Goal: Information Seeking & Learning: Learn about a topic

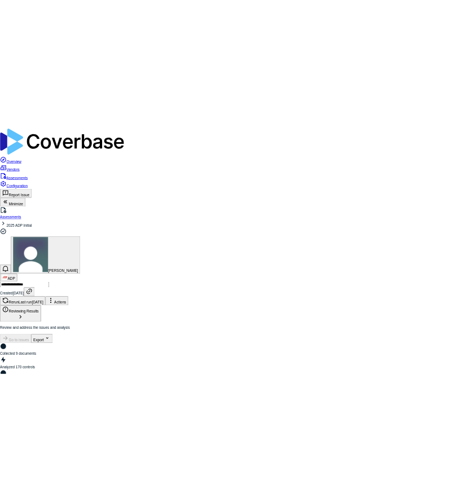
scroll to position [149, 0]
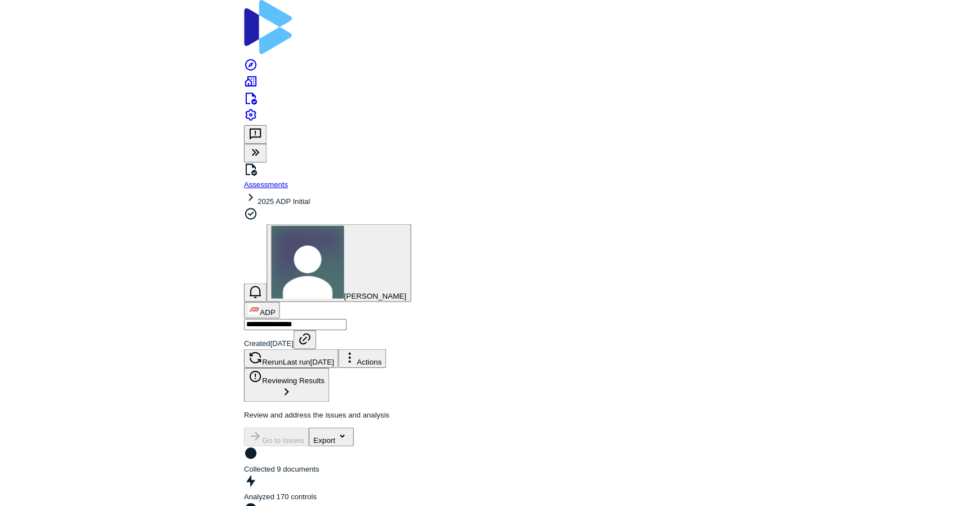
scroll to position [1657, 0]
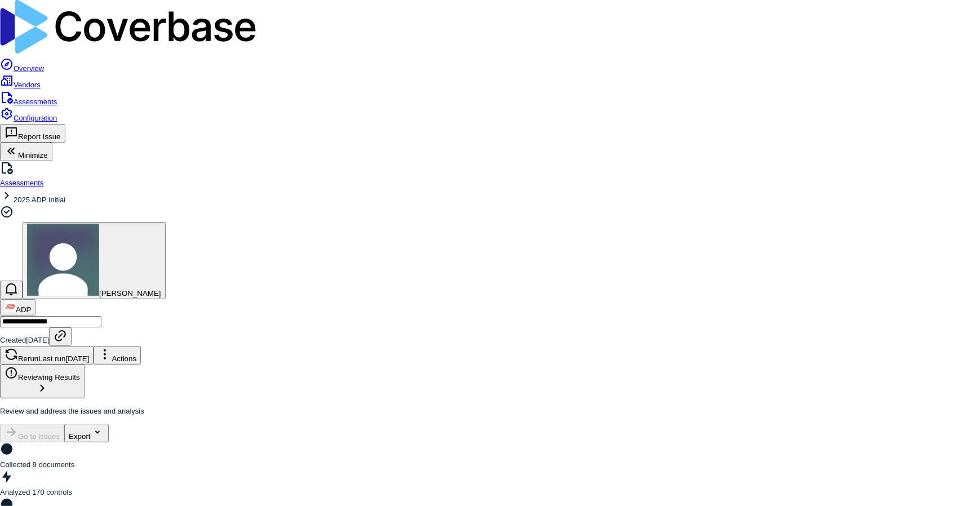
scroll to position [92, 0]
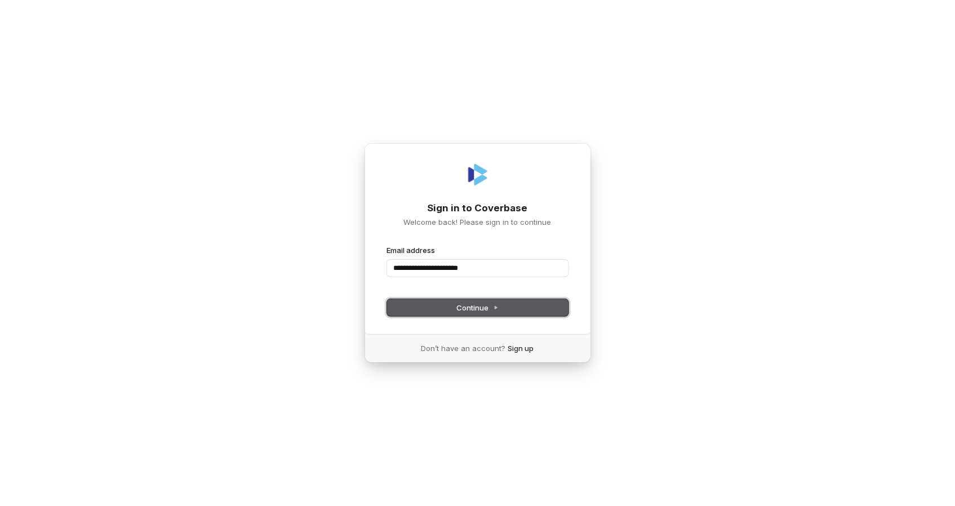
click at [464, 311] on span "Continue" at bounding box center [477, 308] width 42 height 10
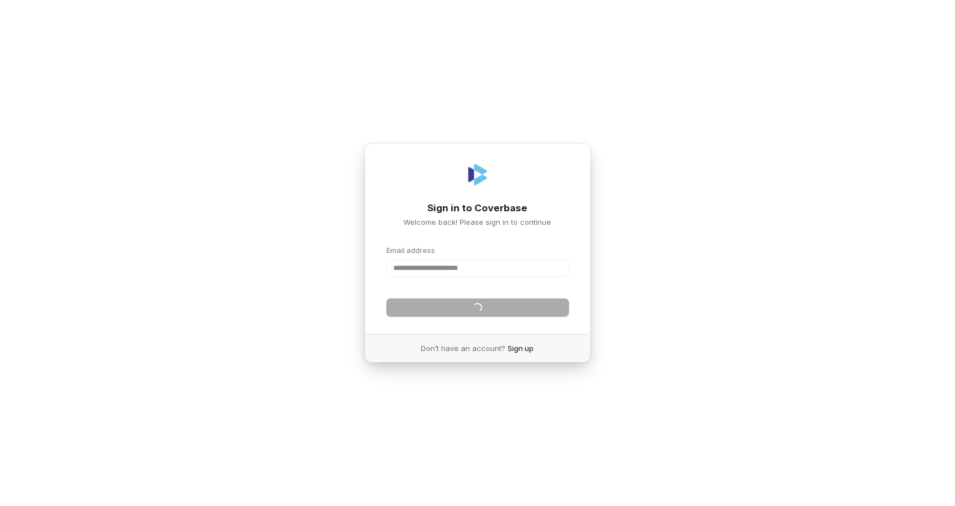
type input "**********"
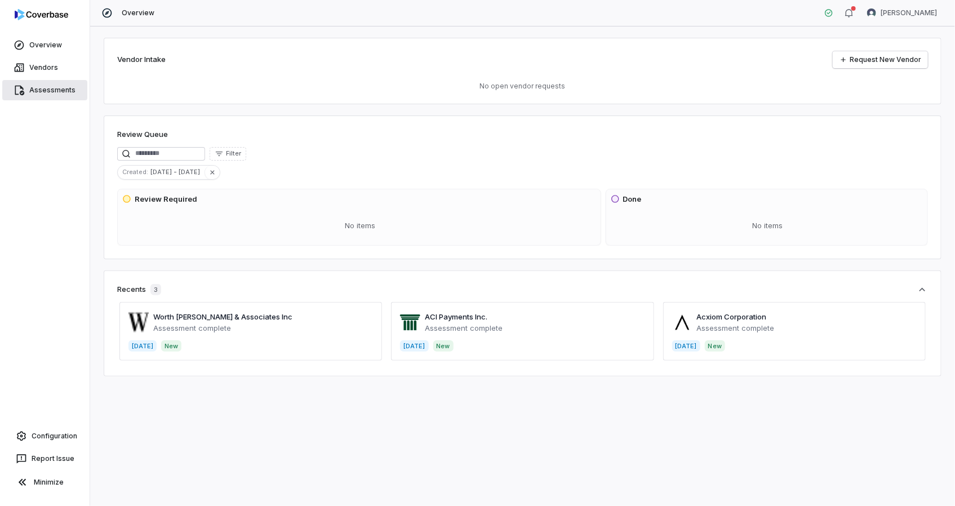
click at [46, 90] on link "Assessments" at bounding box center [44, 90] width 85 height 20
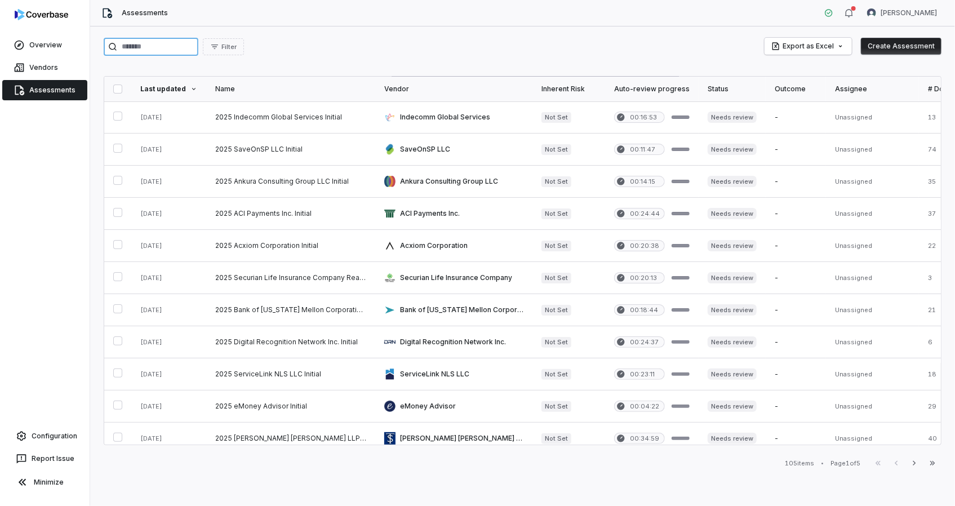
click at [165, 41] on input "search" at bounding box center [151, 47] width 95 height 18
type input "***"
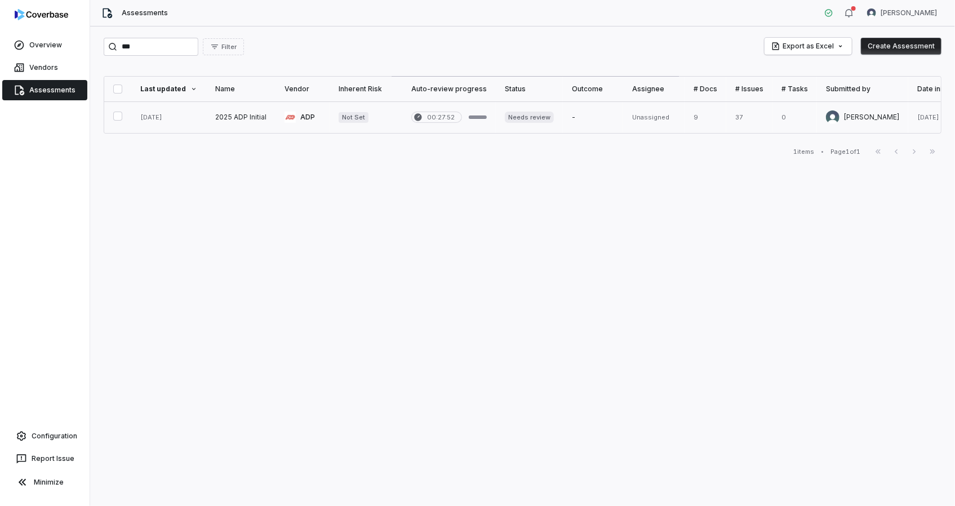
click at [210, 122] on link at bounding box center [240, 117] width 69 height 32
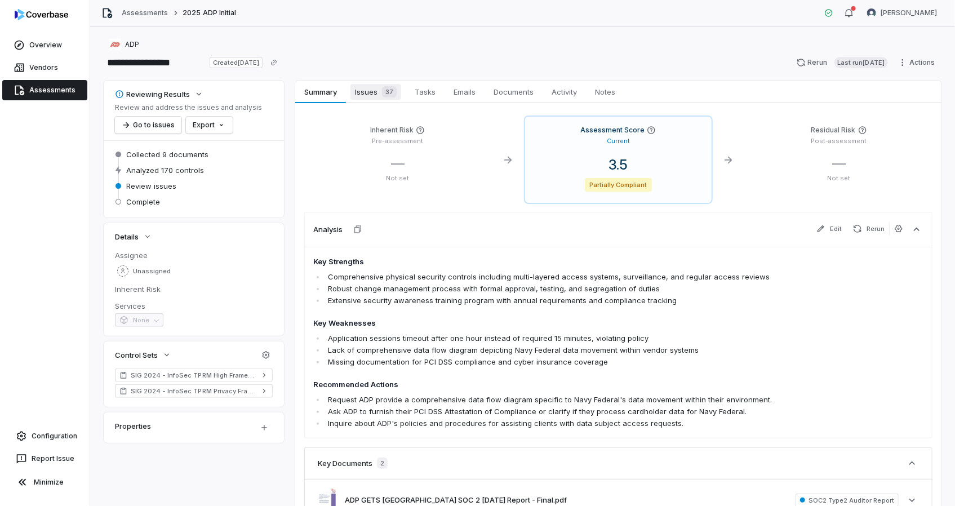
click at [358, 93] on span "Issues 37" at bounding box center [376, 92] width 51 height 16
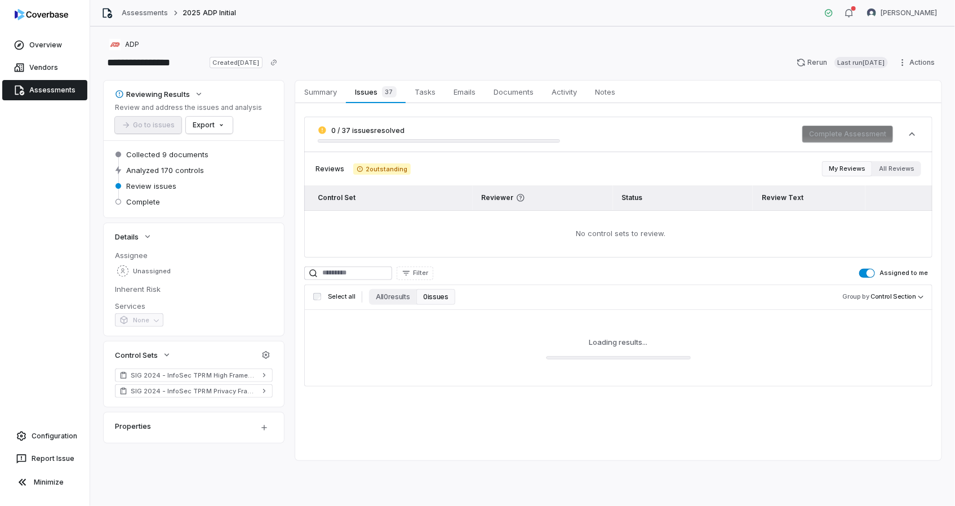
click at [873, 271] on span "button" at bounding box center [871, 273] width 8 height 8
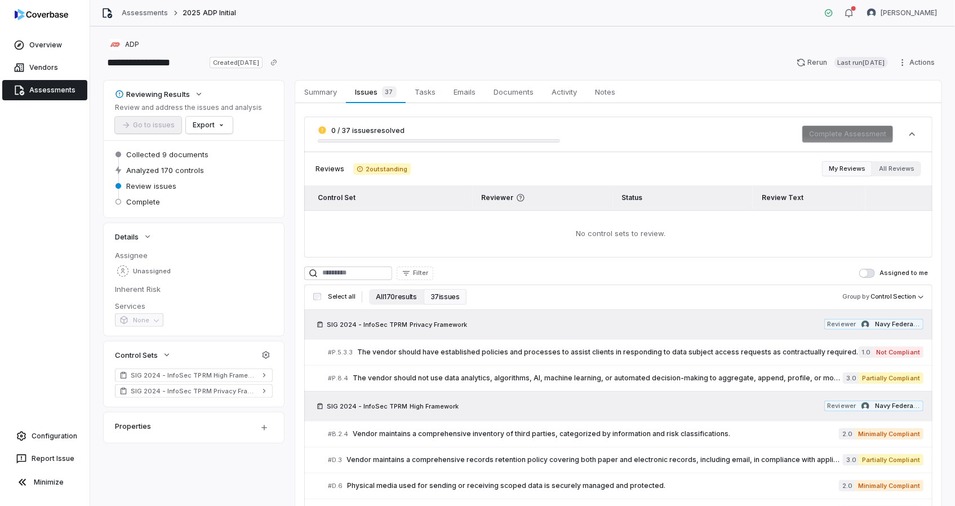
click at [386, 300] on button "All 170 results" at bounding box center [396, 297] width 54 height 16
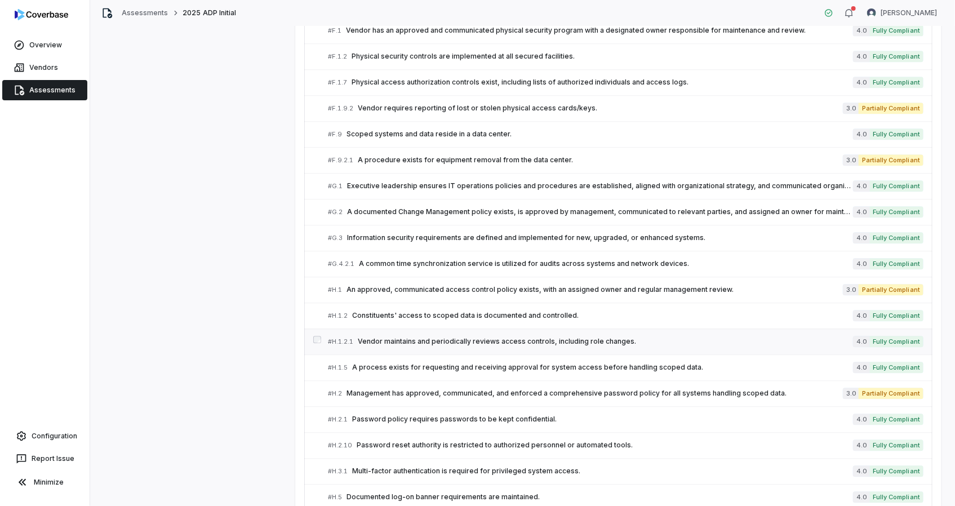
scroll to position [1358, 0]
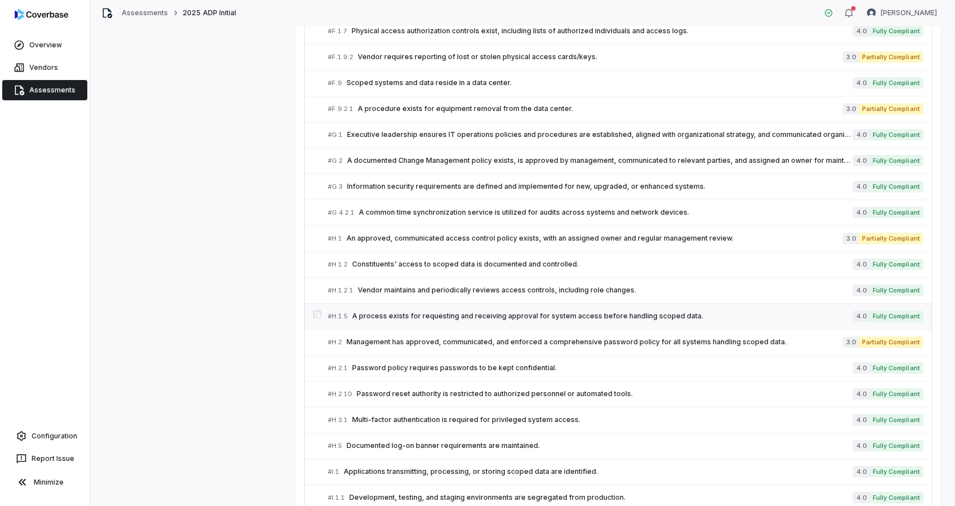
click at [485, 318] on link "# H.1.5 A process exists for requesting and receiving approval for system acces…" at bounding box center [626, 316] width 596 height 25
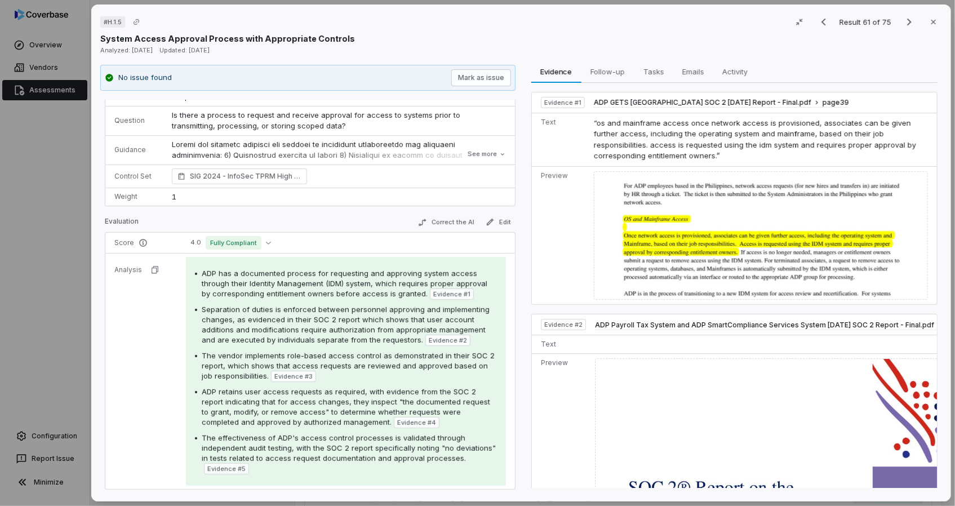
scroll to position [51, 0]
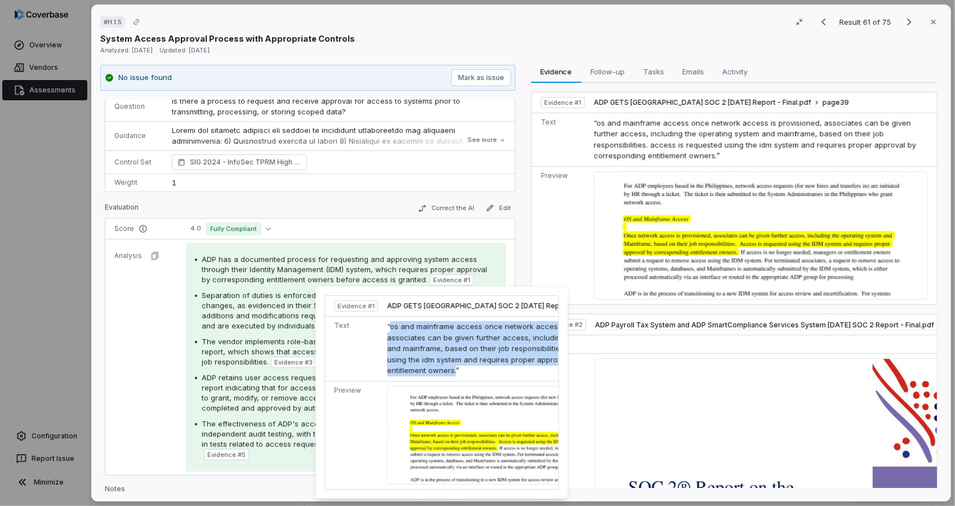
drag, startPoint x: 389, startPoint y: 329, endPoint x: 539, endPoint y: 372, distance: 156.4
click at [539, 372] on span "“os and mainframe access once network access is provisioned, associates can be …" at bounding box center [514, 348] width 255 height 53
drag, startPoint x: 247, startPoint y: 282, endPoint x: 122, endPoint y: 268, distance: 126.4
click at [247, 282] on div "ADP has a documented process for requesting and approving system access through…" at bounding box center [349, 270] width 295 height 32
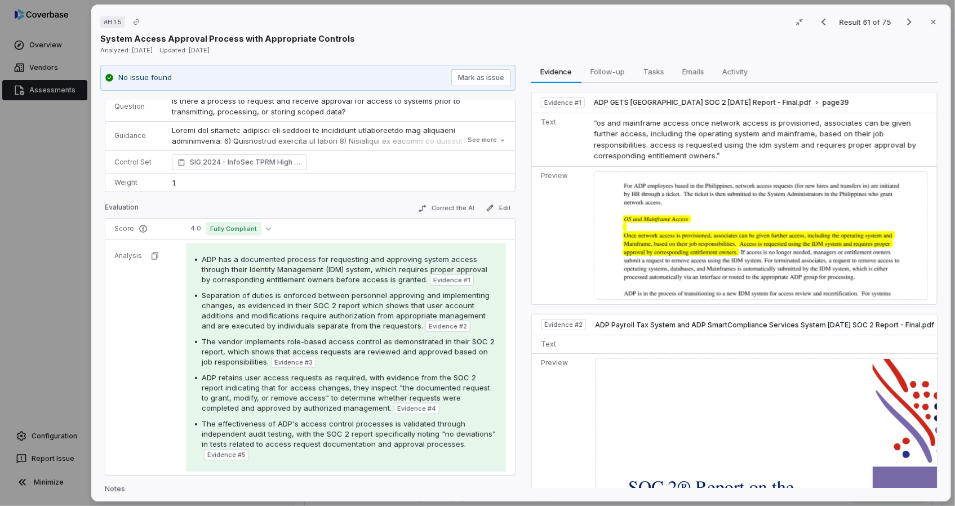
click at [222, 321] on span "Separation of duties is enforced between personnel approving and implementing c…" at bounding box center [346, 310] width 288 height 39
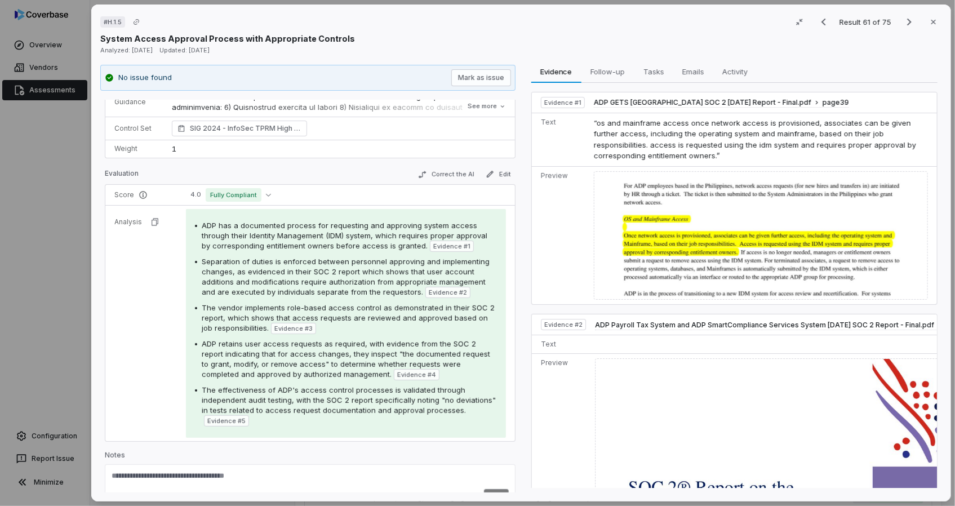
scroll to position [104, 0]
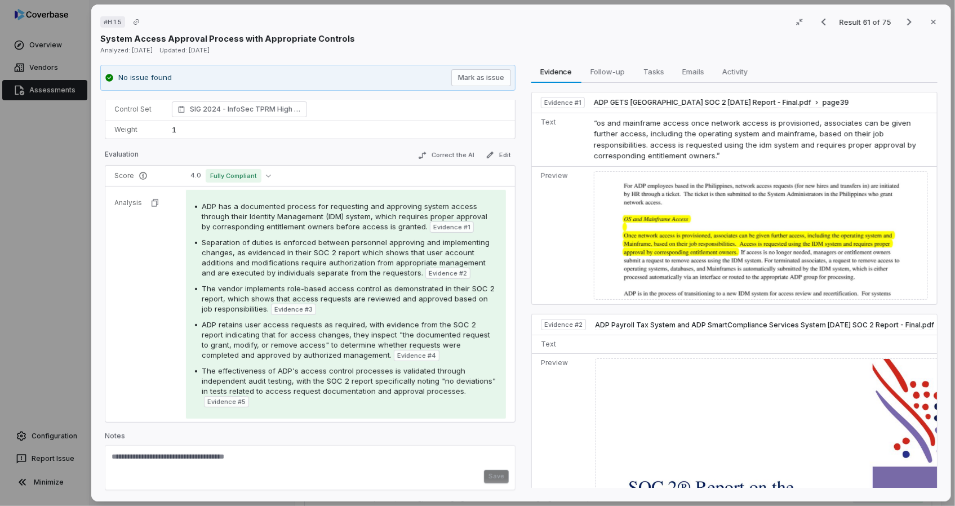
click at [304, 376] on span "The effectiveness of ADP's access control processes is validated through indepe…" at bounding box center [349, 380] width 294 height 29
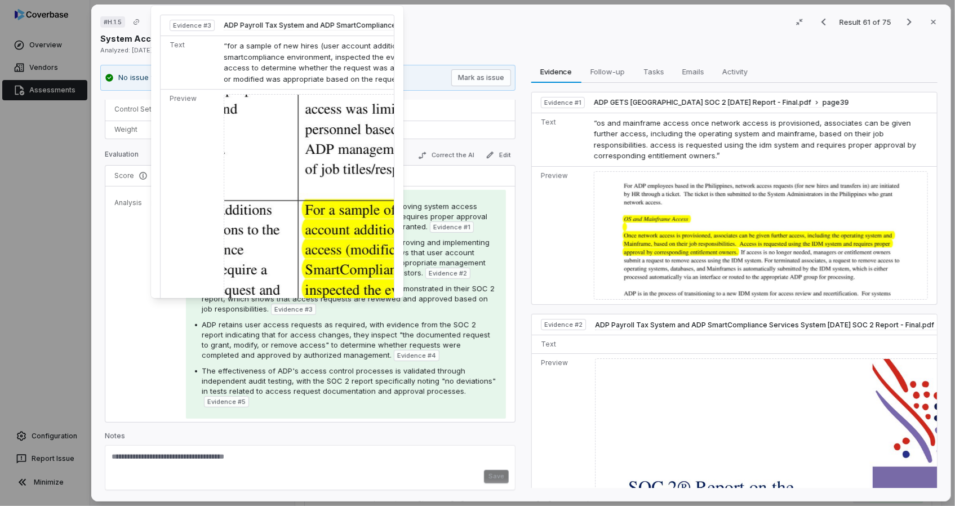
click at [315, 275] on img at bounding box center [412, 318] width 377 height 449
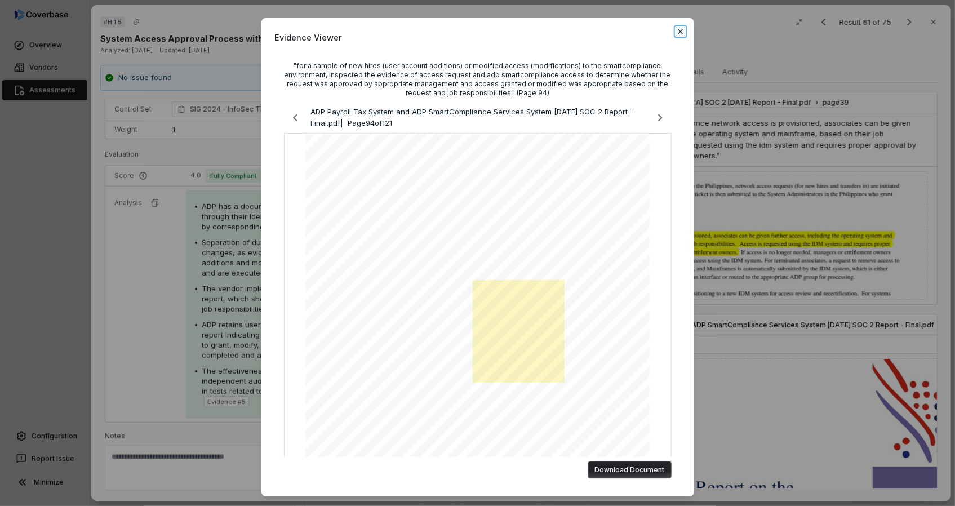
click at [682, 30] on icon "button" at bounding box center [680, 31] width 9 height 9
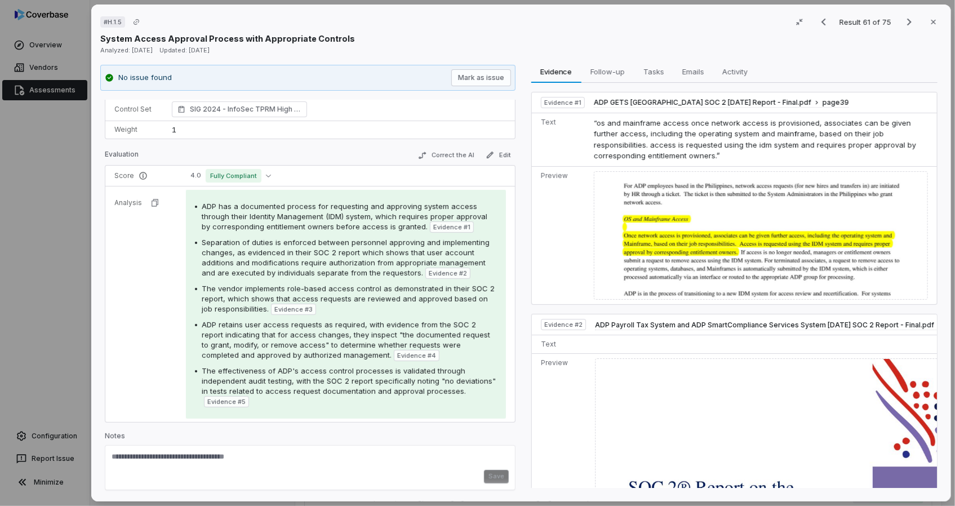
click at [230, 351] on span "ADP retains user access requests as required, with evidence from the SOC 2 repo…" at bounding box center [346, 339] width 289 height 39
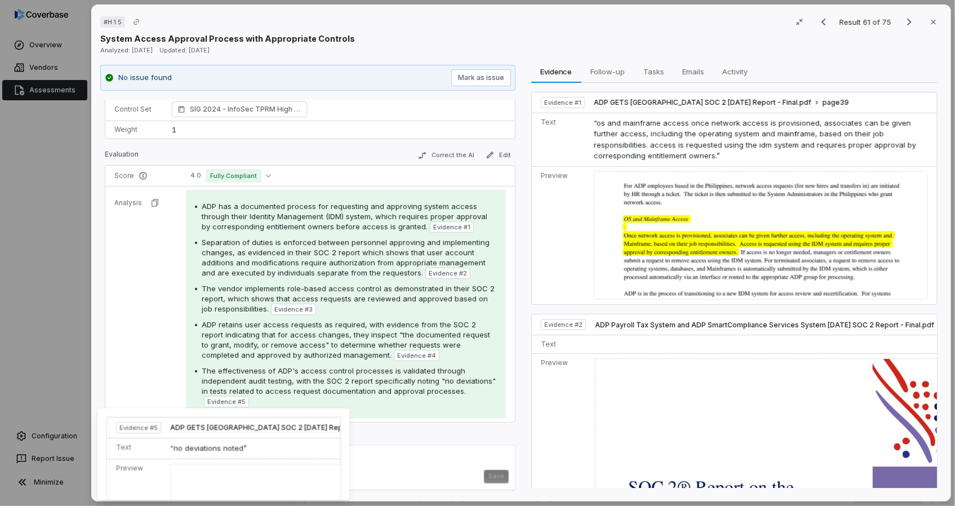
click at [220, 401] on span "Evidence # 5" at bounding box center [226, 401] width 38 height 9
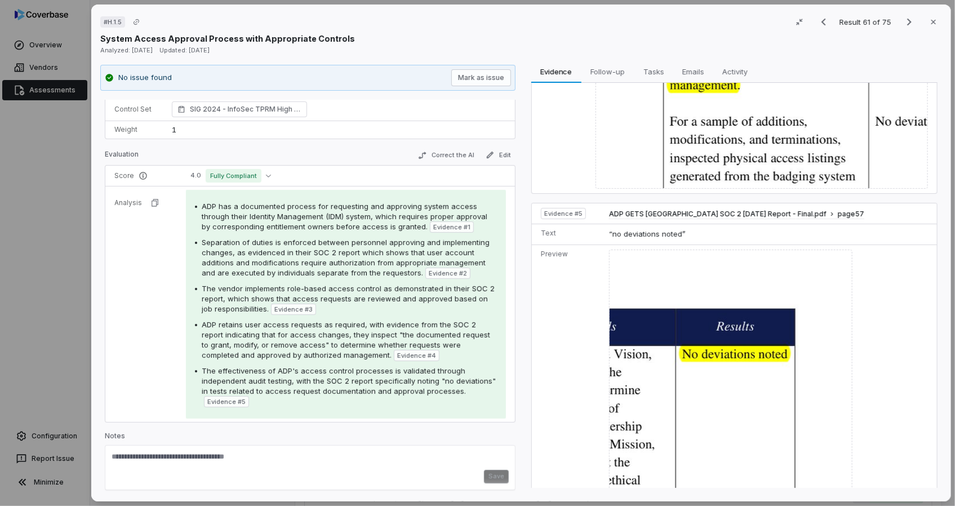
scroll to position [1632, 0]
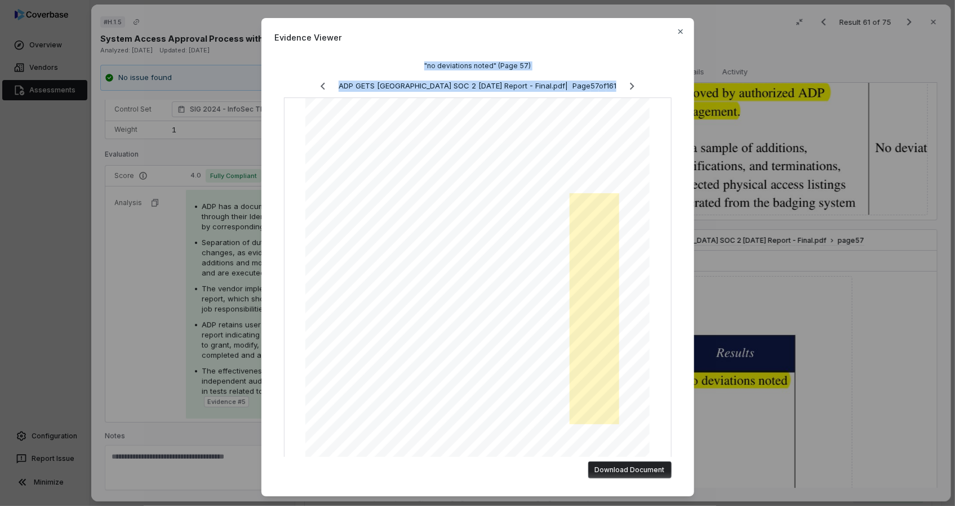
drag, startPoint x: 538, startPoint y: 29, endPoint x: 669, endPoint y: 95, distance: 146.4
click at [669, 95] on div "Evidence Viewer "no deviations noted" (Page 57) ADP GETS [GEOGRAPHIC_DATA] SOC …" at bounding box center [477, 257] width 433 height 478
click at [200, 325] on div "Evidence Viewer "no deviations noted" (Page 57) ADP GETS [GEOGRAPHIC_DATA] SOC …" at bounding box center [477, 253] width 955 height 506
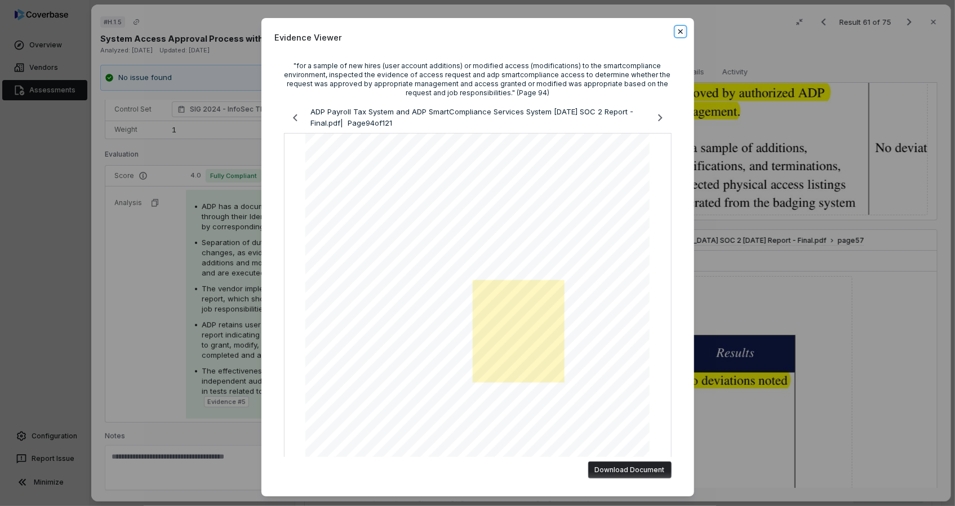
click at [676, 32] on icon "button" at bounding box center [680, 31] width 9 height 9
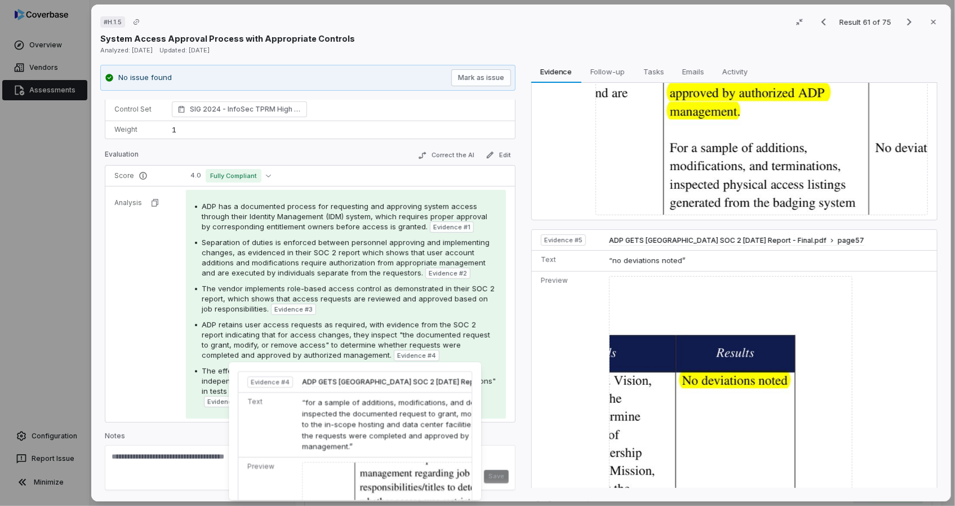
click at [367, 413] on span "“for a sample of additions, modifications, and deletions (terminations), inspec…" at bounding box center [428, 424] width 251 height 53
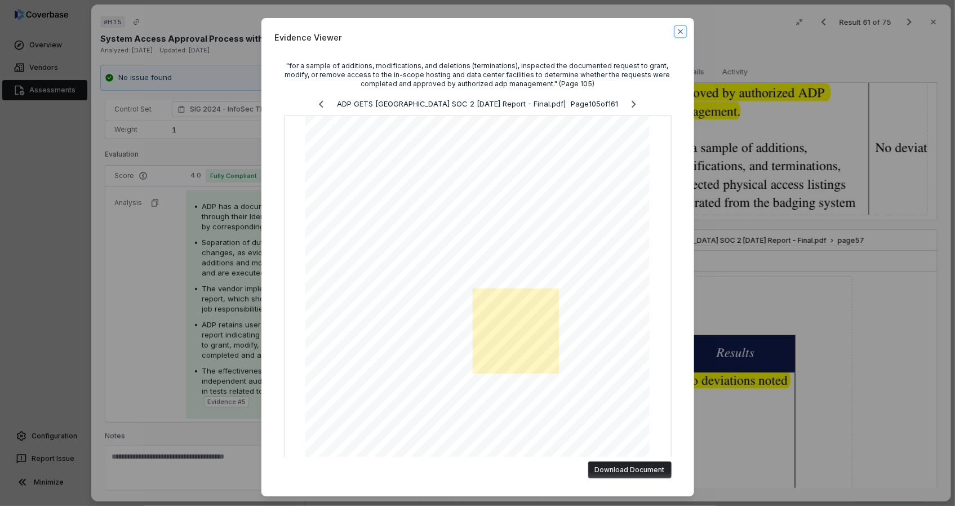
drag, startPoint x: 678, startPoint y: 28, endPoint x: 674, endPoint y: 34, distance: 7.3
click at [678, 28] on icon "button" at bounding box center [680, 31] width 9 height 9
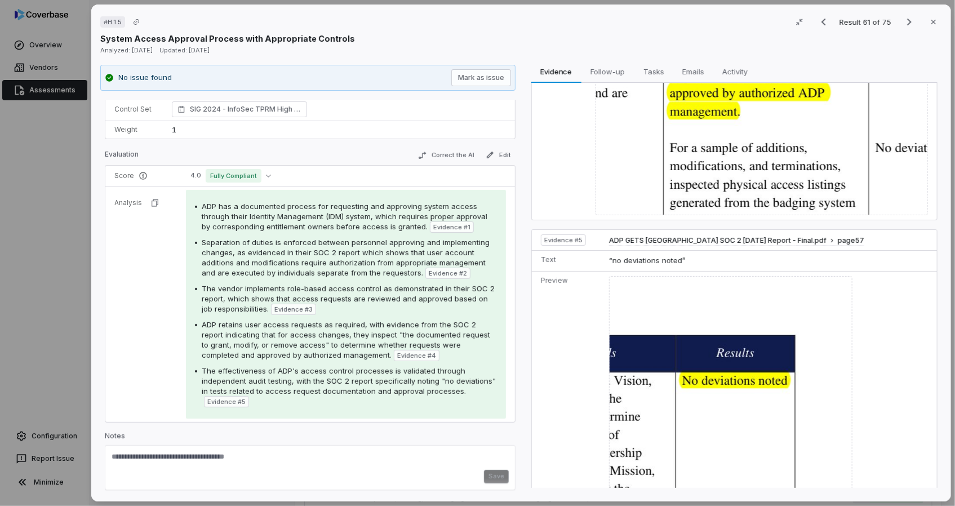
click at [566, 30] on div "# H.1.5 Result 61 of 75 Close" at bounding box center [521, 22] width 842 height 17
click at [930, 23] on icon "button" at bounding box center [933, 21] width 9 height 9
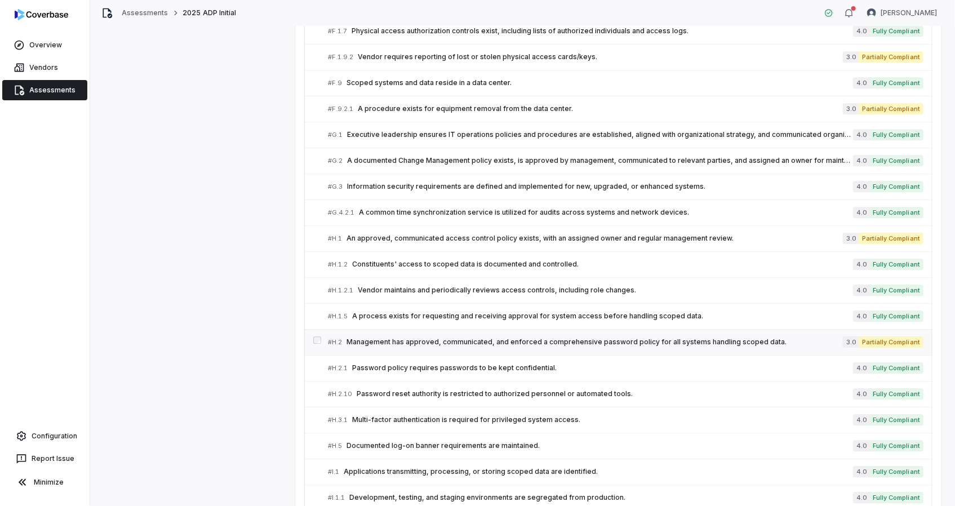
click at [419, 338] on span "Management has approved, communicated, and enforced a comprehensive password po…" at bounding box center [595, 342] width 496 height 9
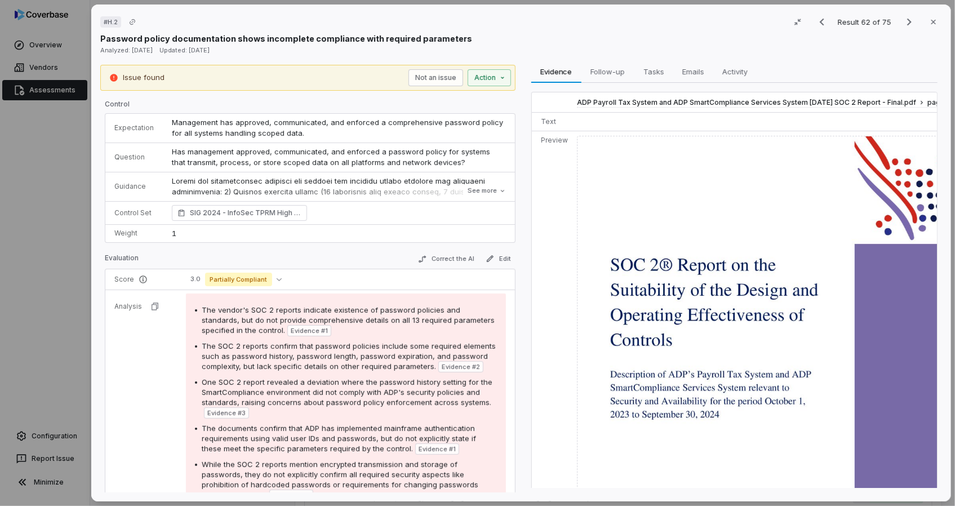
click at [317, 358] on span "The SOC 2 reports confirm that password policies include some required elements…" at bounding box center [349, 355] width 294 height 29
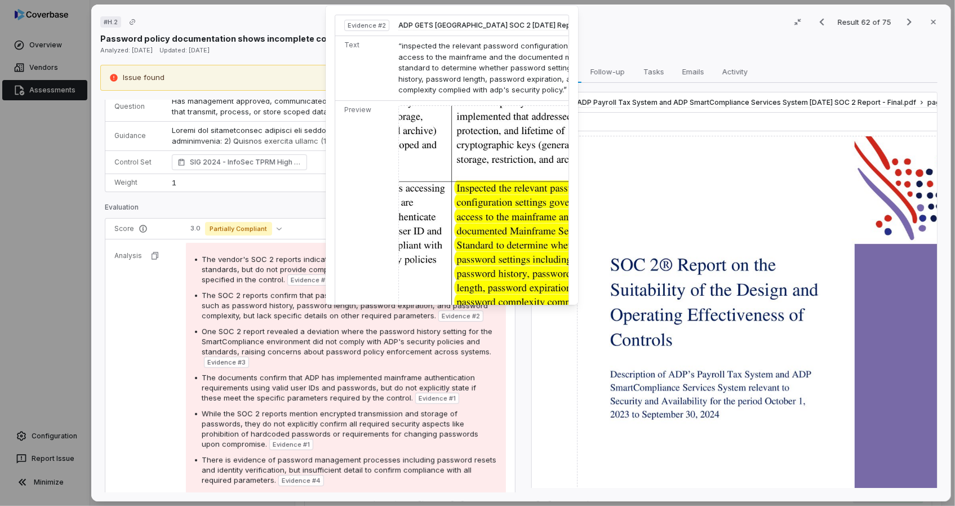
click at [476, 246] on img at bounding box center [525, 251] width 255 height 292
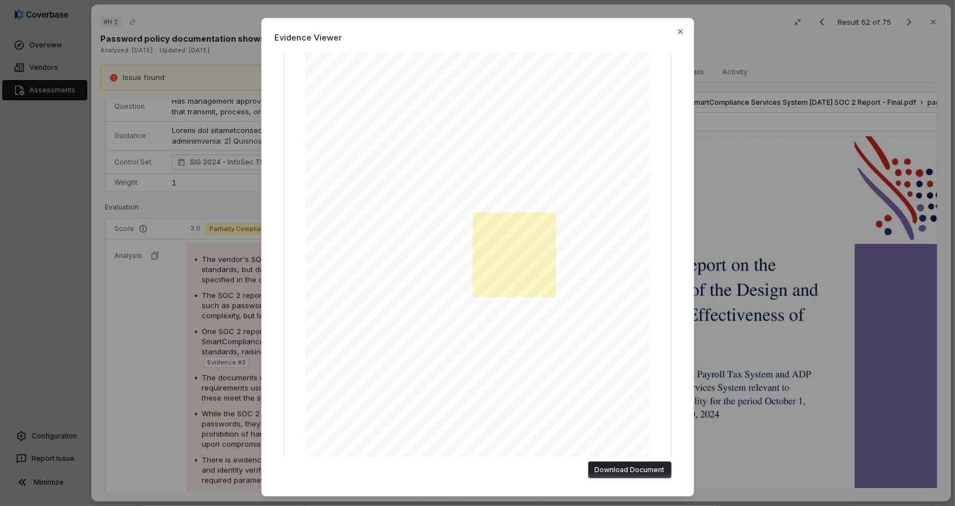
scroll to position [0, 0]
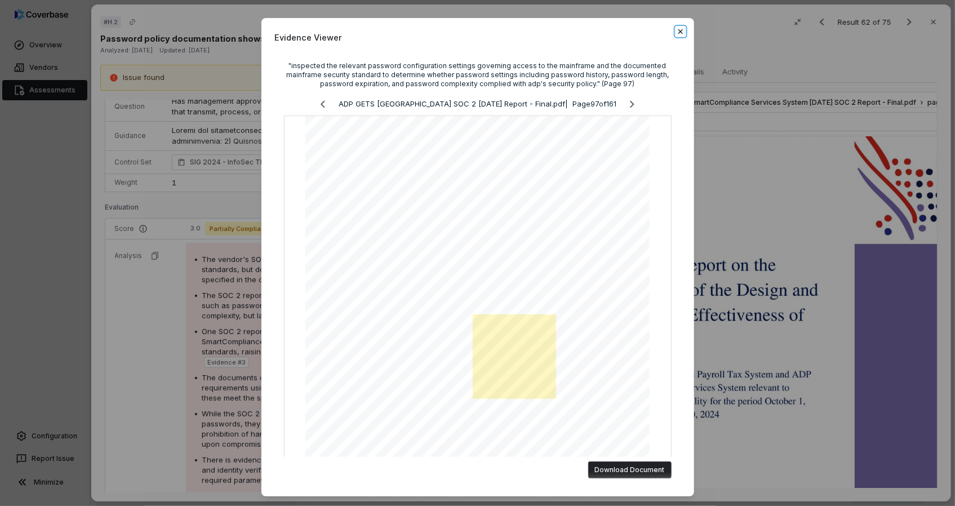
click at [680, 32] on icon "button" at bounding box center [680, 31] width 9 height 9
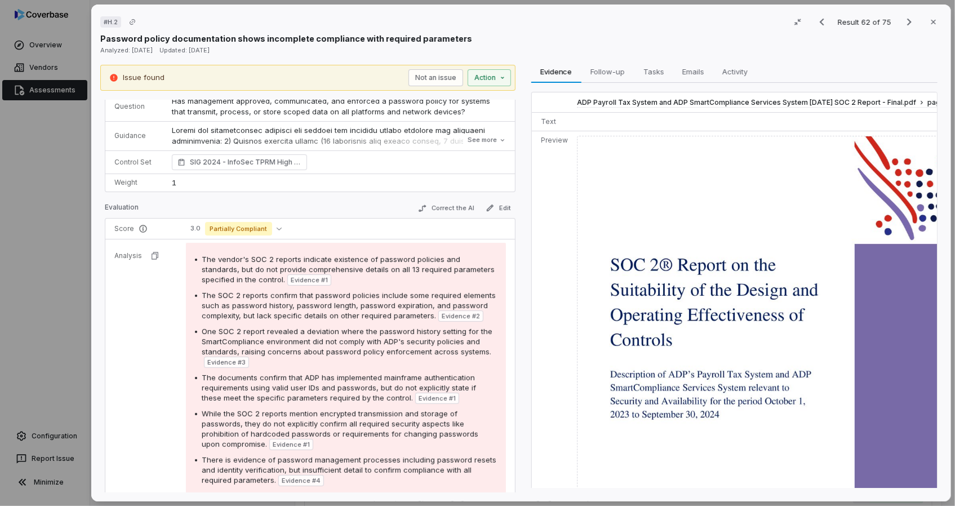
drag, startPoint x: 680, startPoint y: 32, endPoint x: 261, endPoint y: 354, distance: 527.9
click at [264, 353] on span "One SOC 2 report revealed a deviation where the password history setting for th…" at bounding box center [347, 341] width 291 height 29
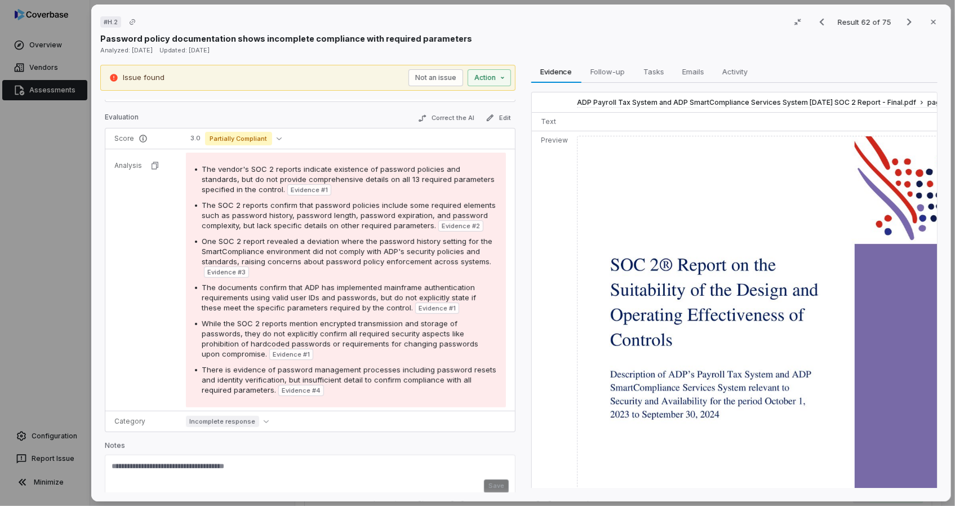
scroll to position [151, 0]
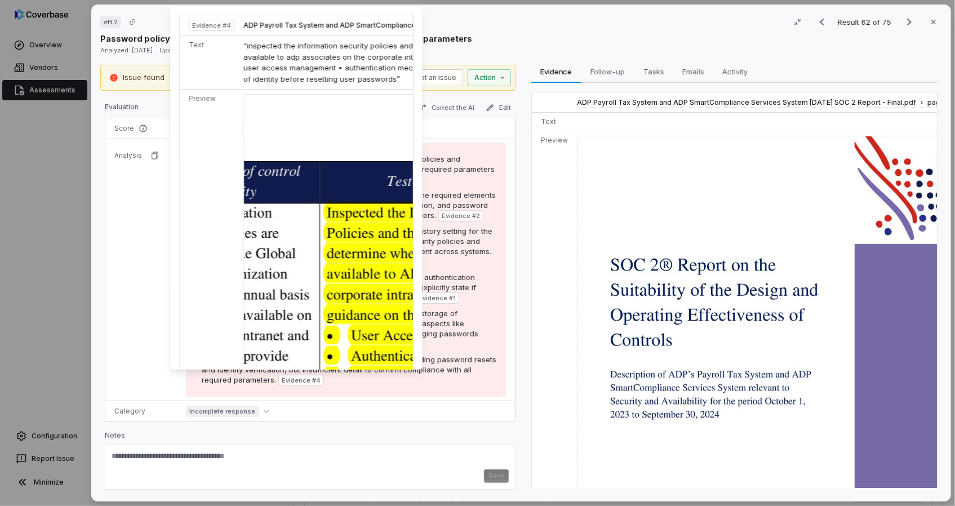
click at [340, 304] on img at bounding box center [431, 324] width 377 height 460
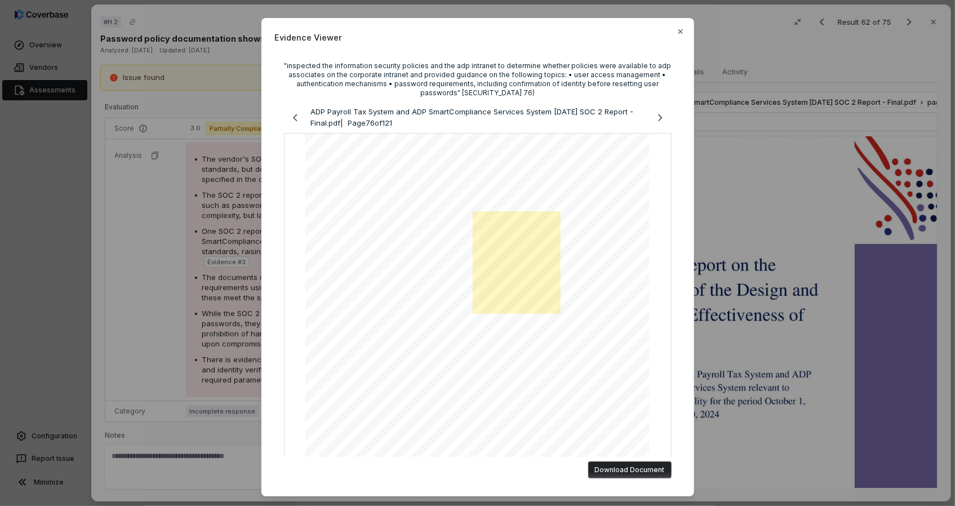
drag, startPoint x: 303, startPoint y: 23, endPoint x: 419, endPoint y: 79, distance: 129.0
click at [678, 33] on icon "button" at bounding box center [680, 31] width 9 height 9
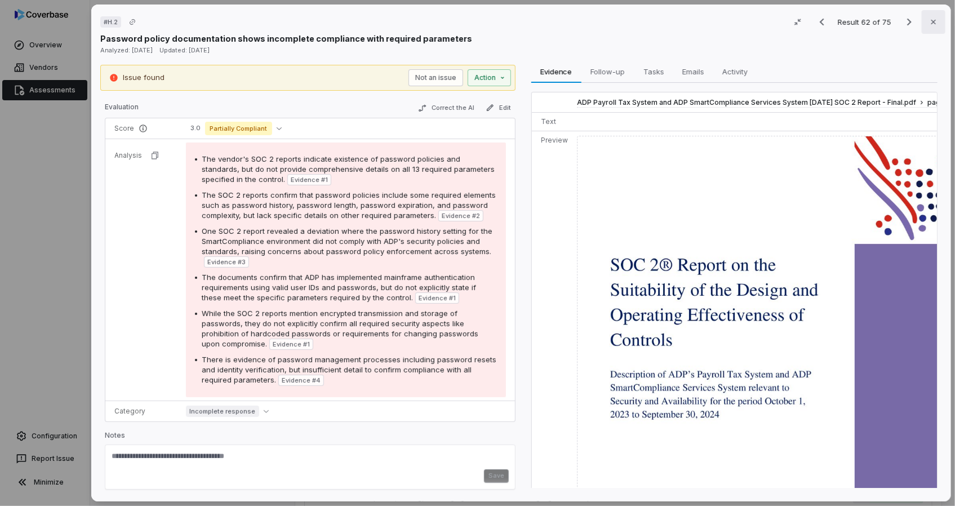
click at [923, 28] on button "Close" at bounding box center [933, 22] width 24 height 24
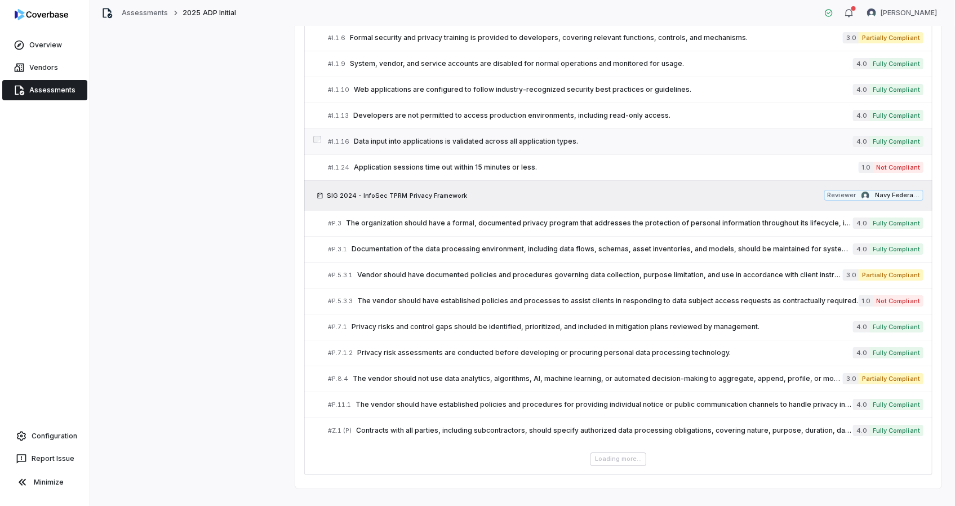
scroll to position [1882, 0]
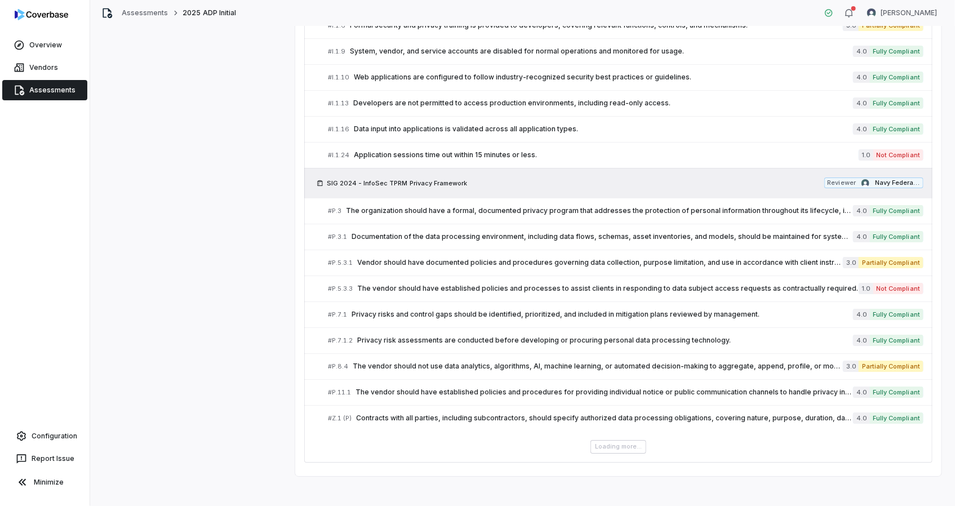
click at [620, 440] on div "Loading more..." at bounding box center [618, 447] width 628 height 14
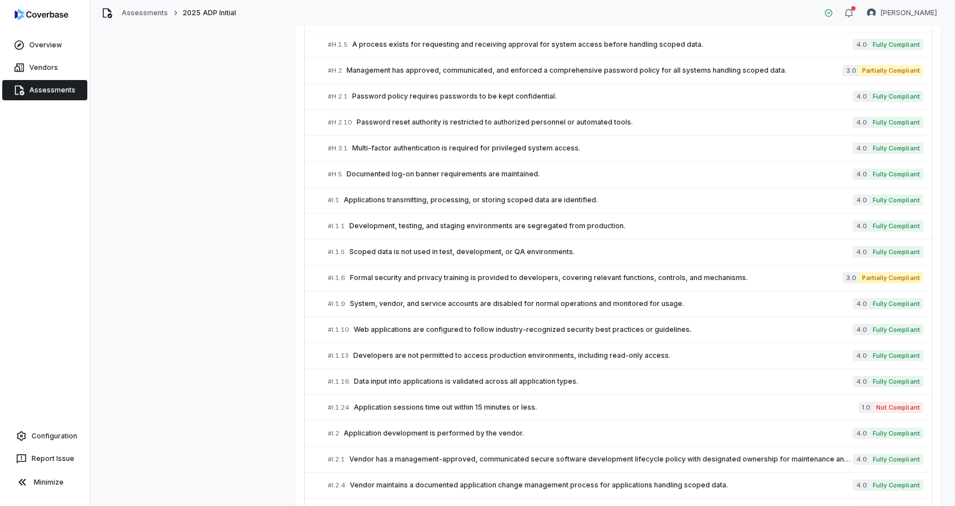
scroll to position [1524, 0]
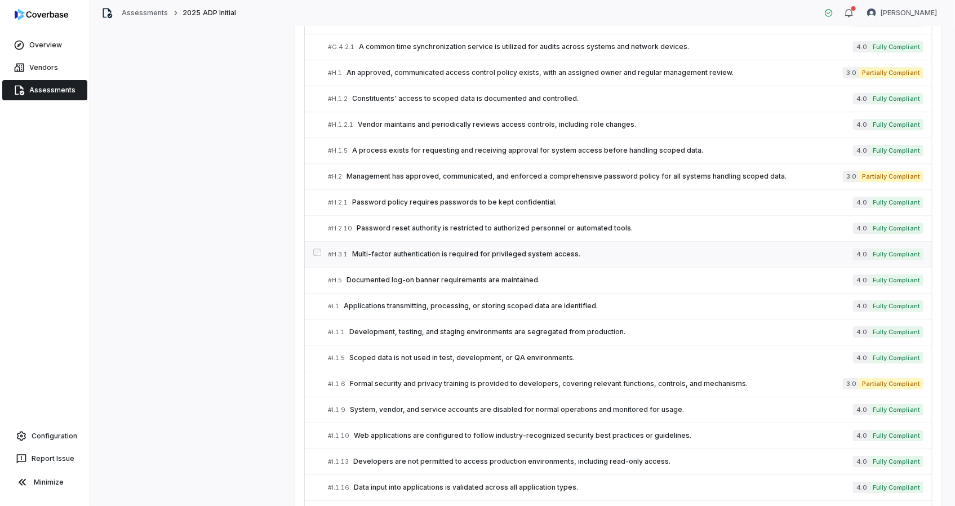
click at [423, 250] on span "Multi-factor authentication is required for privileged system access." at bounding box center [603, 254] width 502 height 9
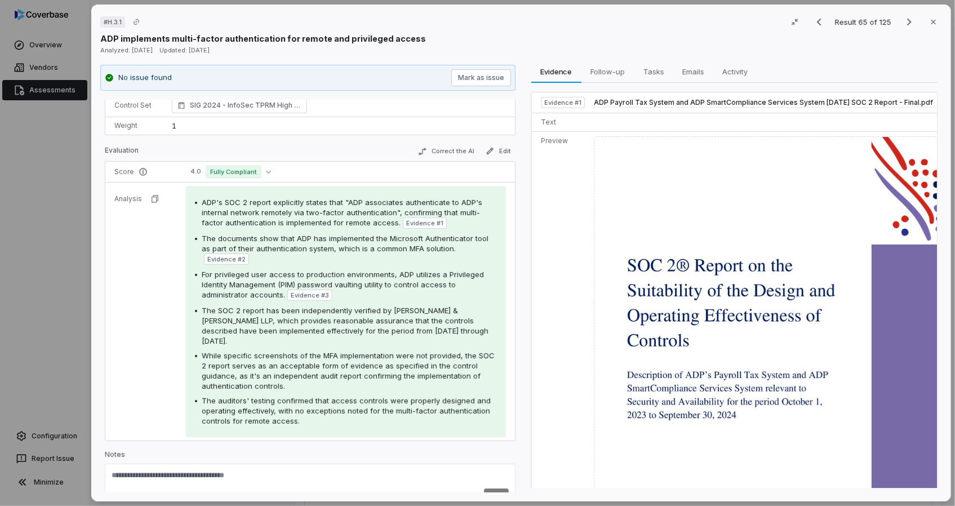
scroll to position [95, 0]
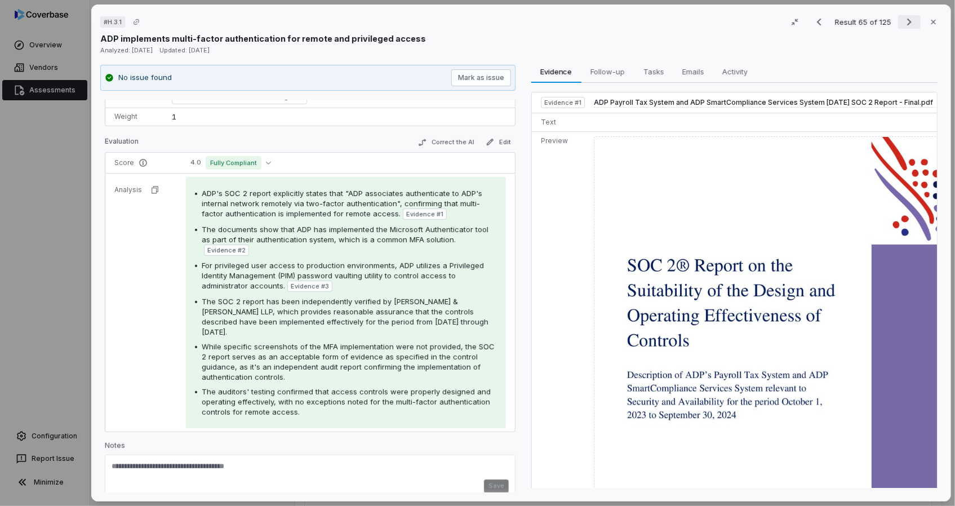
click at [902, 25] on icon "Next result" at bounding box center [909, 22] width 14 height 14
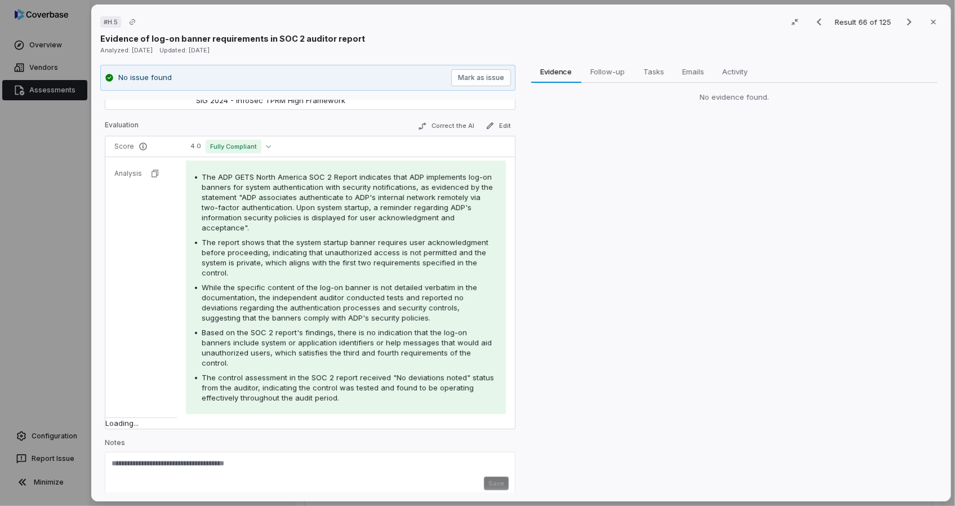
scroll to position [95, 0]
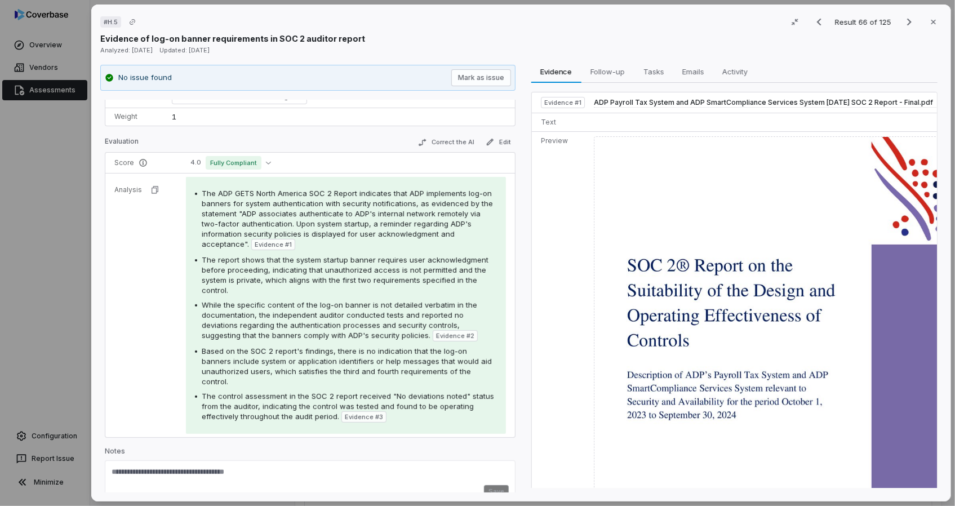
click at [300, 385] on div "The ADP GETS North America SOC 2 Report indicates that ADP implements log-on ba…" at bounding box center [346, 305] width 302 height 234
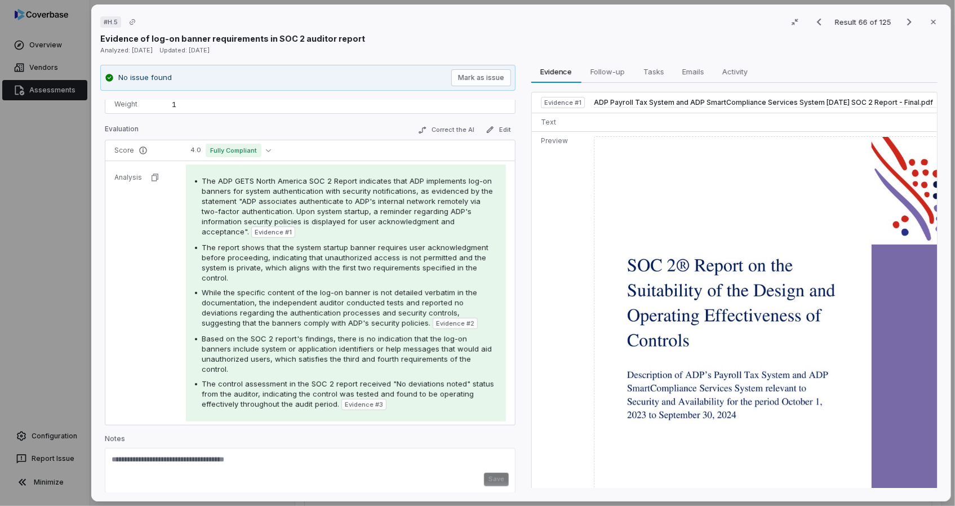
scroll to position [110, 0]
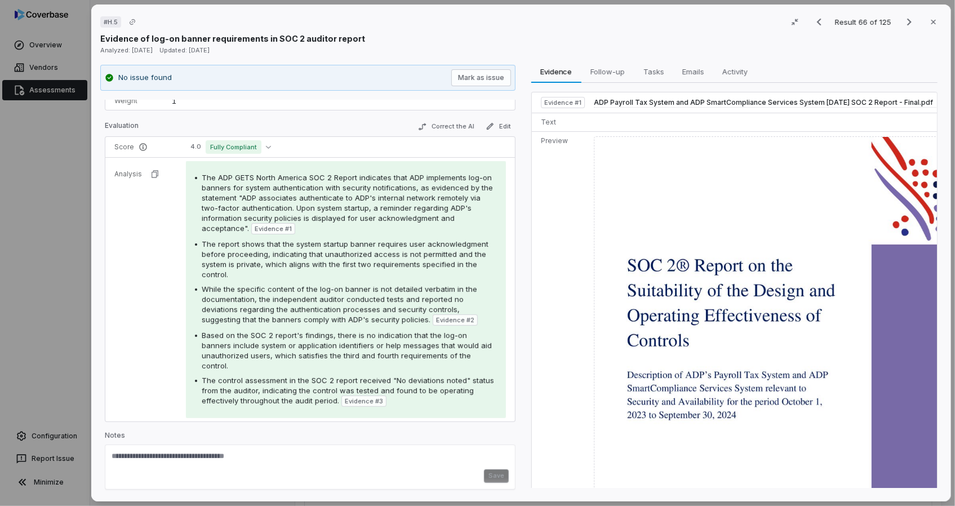
click at [344, 231] on div "The ADP GETS North America SOC 2 Report indicates that ADP implements log-on ba…" at bounding box center [349, 203] width 295 height 62
drag, startPoint x: 935, startPoint y: 23, endPoint x: 862, endPoint y: 48, distance: 77.2
click at [934, 23] on button "Close" at bounding box center [933, 22] width 24 height 24
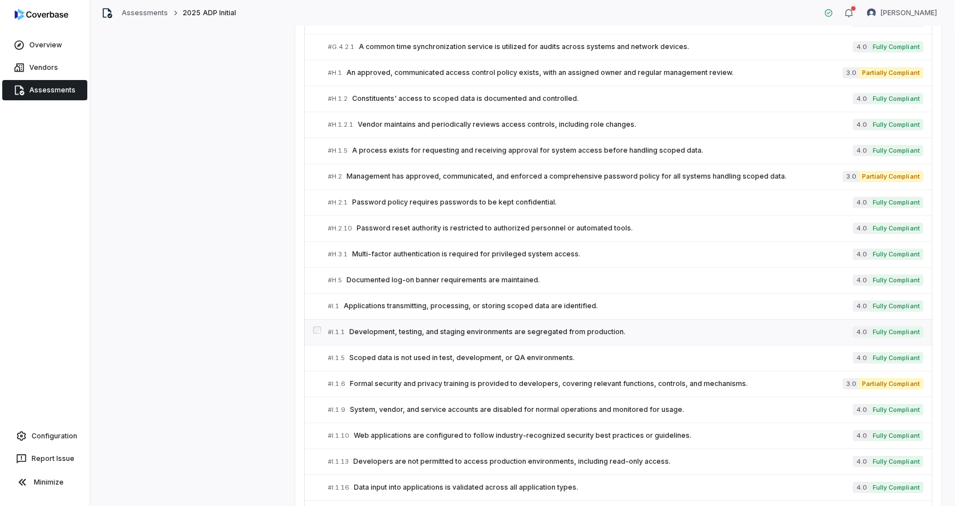
scroll to position [1575, 0]
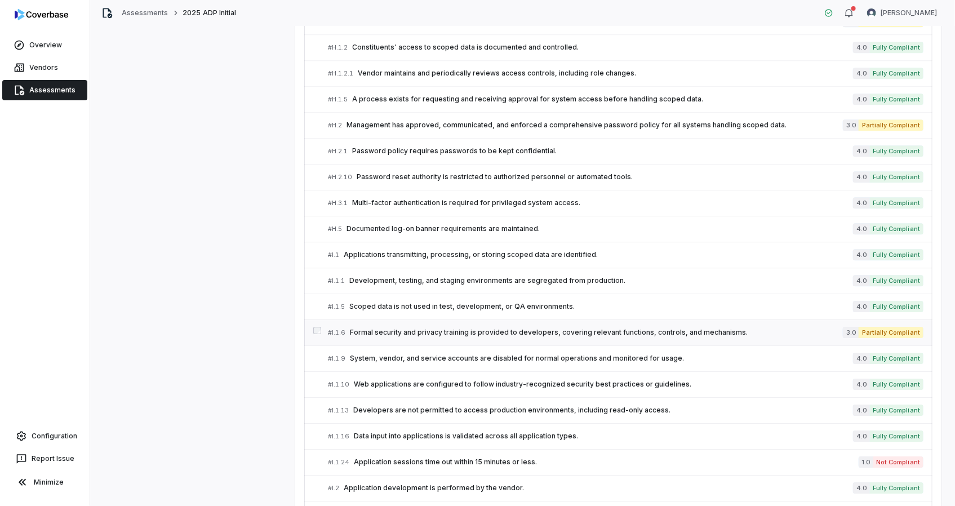
click at [392, 328] on span "Formal security and privacy training is provided to developers, covering releva…" at bounding box center [596, 332] width 493 height 9
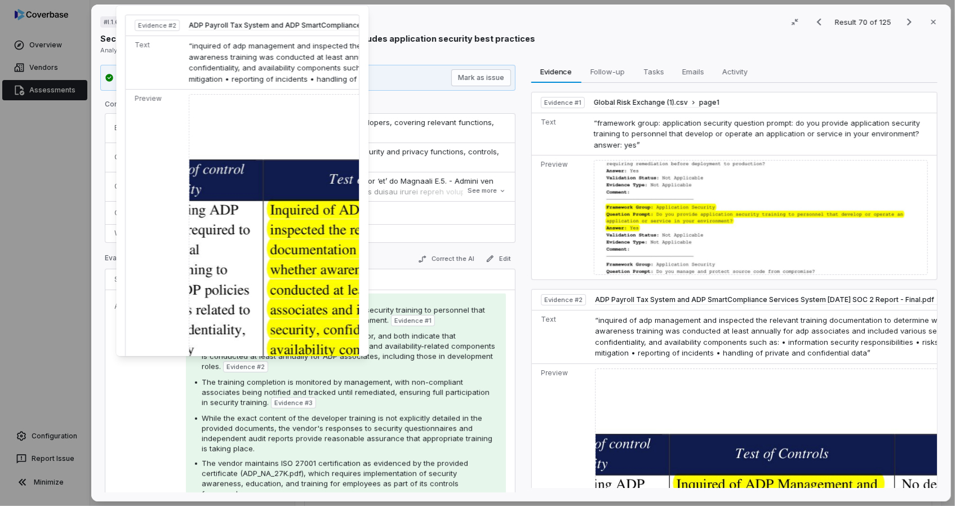
click at [278, 305] on img at bounding box center [377, 338] width 377 height 489
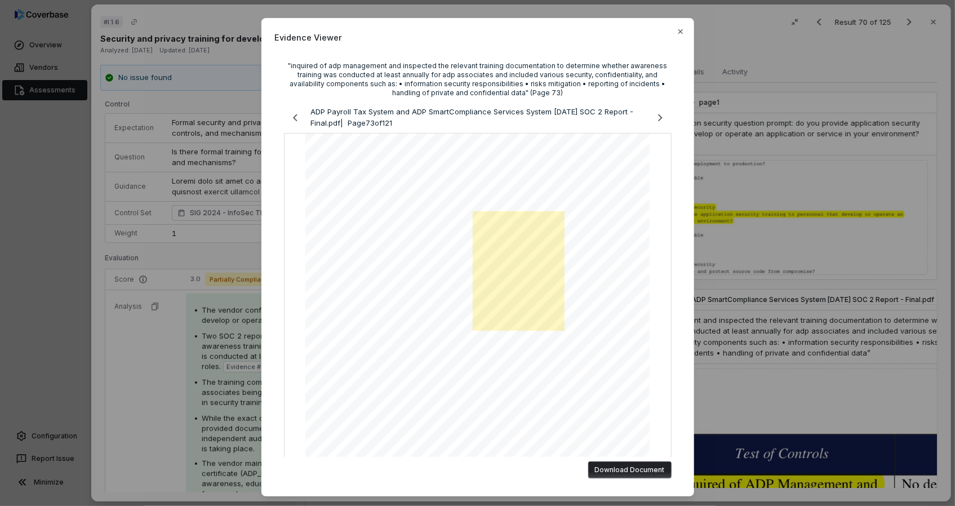
click at [225, 321] on div "Evidence Viewer "inquired of adp management and inspected the relevant training…" at bounding box center [477, 253] width 955 height 506
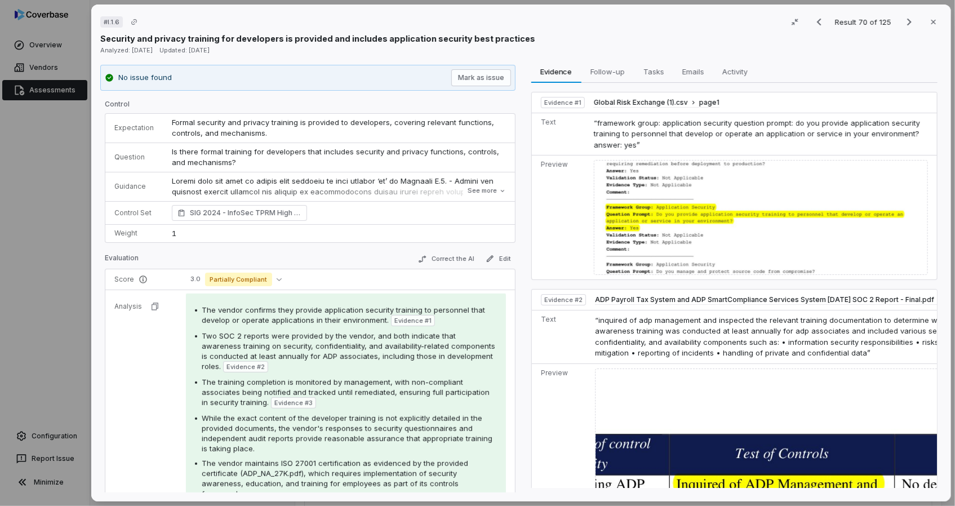
click at [225, 438] on span "While the exact content of the developer training is not explicitly detailed in…" at bounding box center [347, 433] width 291 height 39
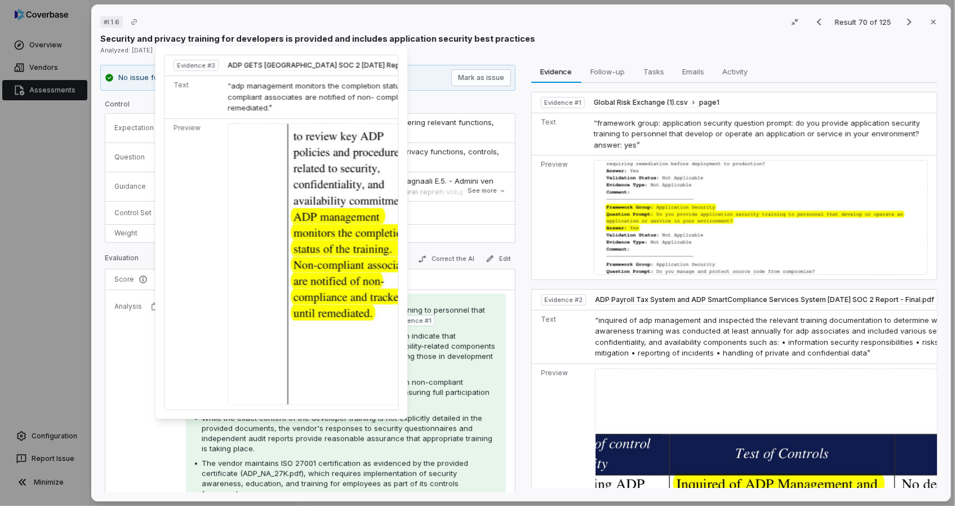
click at [359, 259] on img at bounding box center [355, 264] width 255 height 282
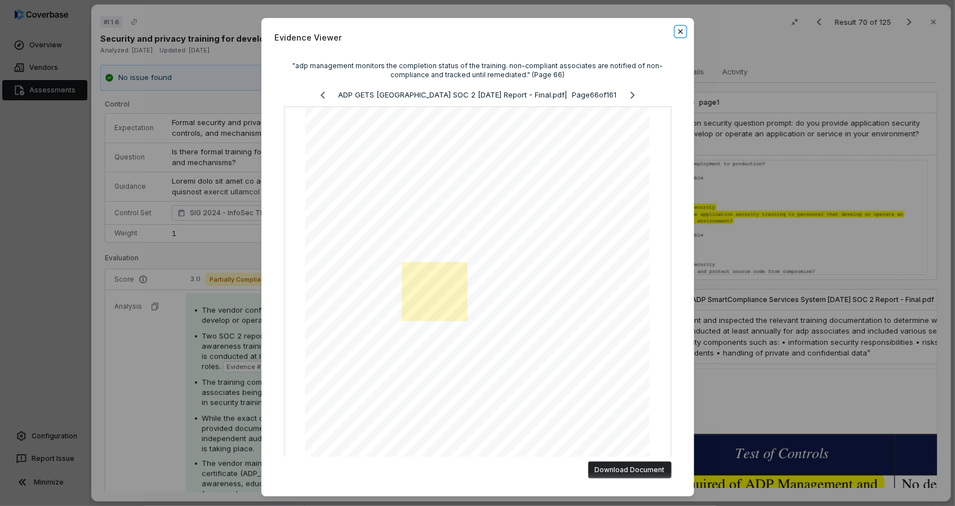
click at [679, 31] on icon "button" at bounding box center [680, 31] width 9 height 9
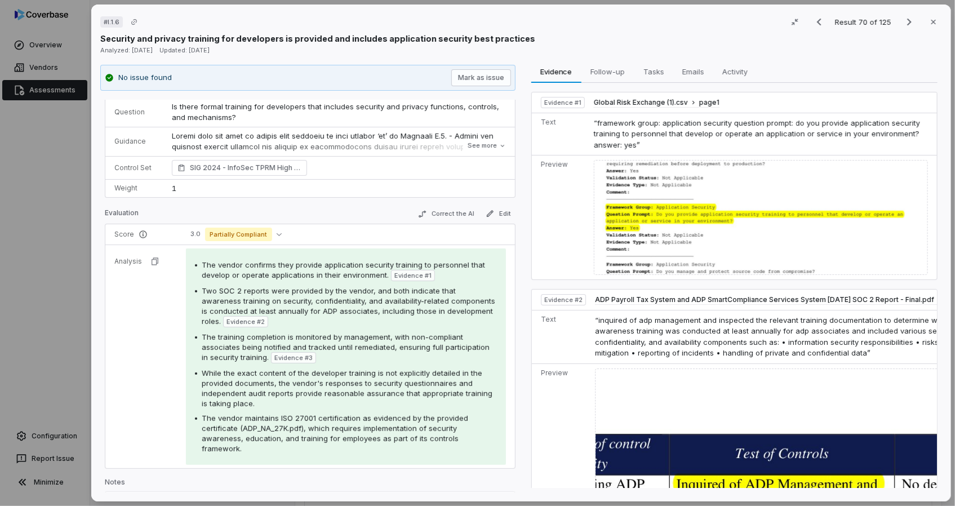
scroll to position [91, 0]
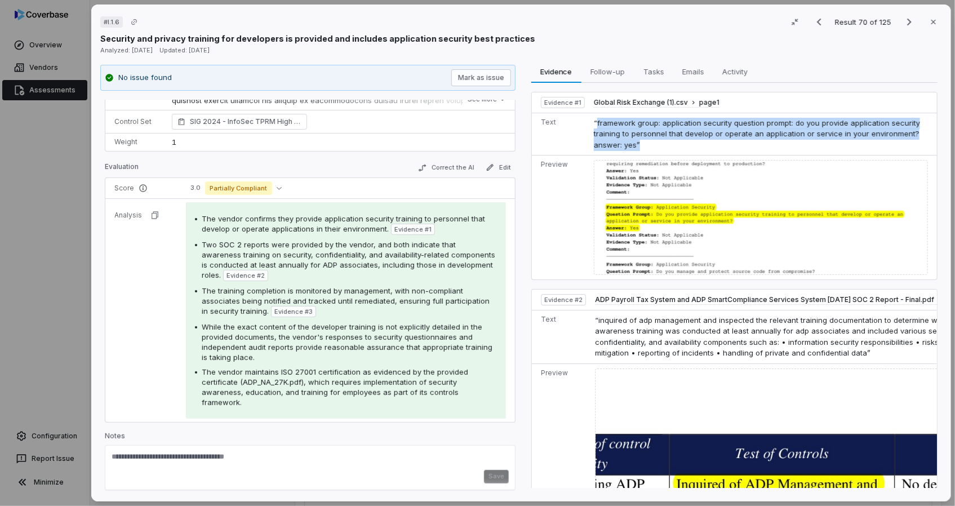
drag, startPoint x: 592, startPoint y: 123, endPoint x: 634, endPoint y: 143, distance: 45.9
click at [634, 143] on span "“framework group: application security question prompt: do you provide applicat…" at bounding box center [757, 133] width 326 height 31
drag, startPoint x: 634, startPoint y: 143, endPoint x: 599, endPoint y: 135, distance: 35.8
click at [600, 136] on span "“framework group: application security question prompt: do you provide applicat…" at bounding box center [757, 133] width 326 height 31
drag, startPoint x: 589, startPoint y: 122, endPoint x: 636, endPoint y: 148, distance: 53.5
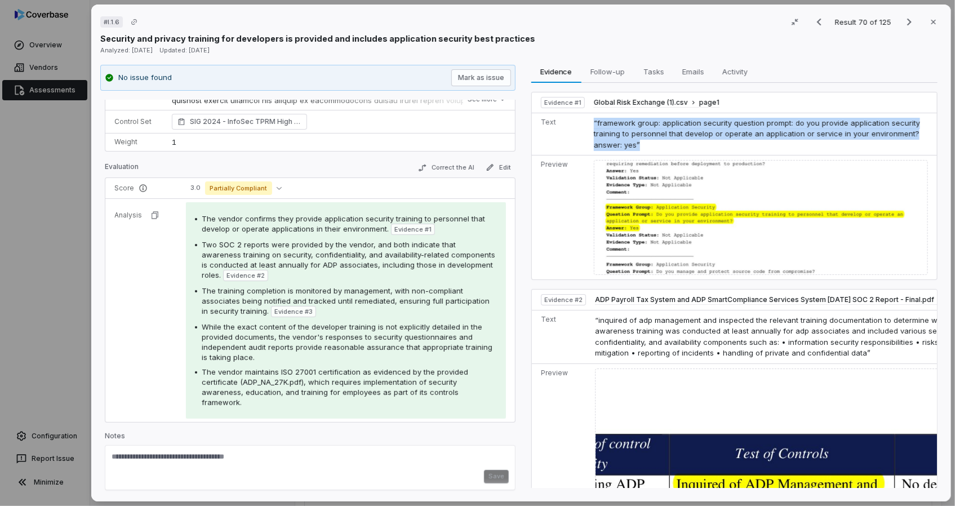
click at [636, 148] on td "“framework group: application security question prompt: do you provide applicat…" at bounding box center [762, 134] width 347 height 43
copy span "“framework group: application security question prompt: do you provide applicat…"
click at [716, 325] on span "“inquired of adp management and inspected the relevant training documentation t…" at bounding box center [778, 337] width 366 height 42
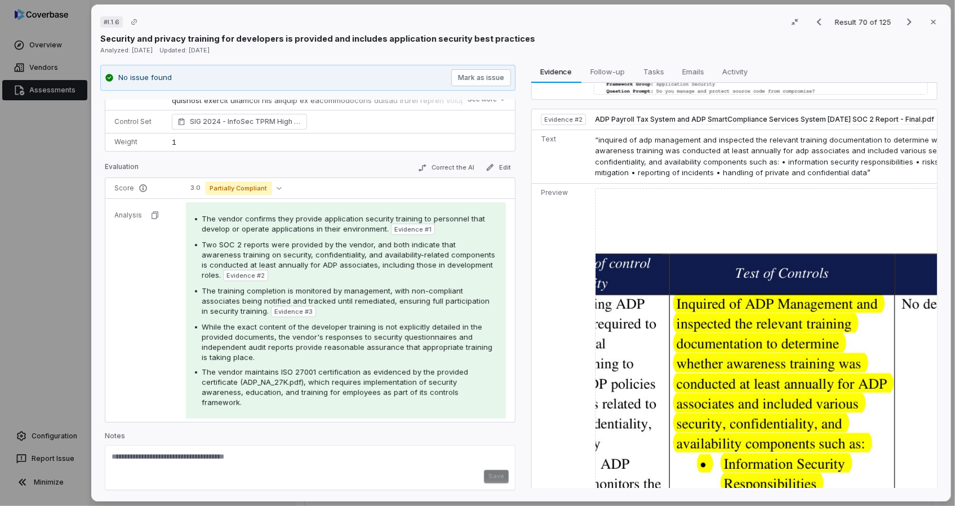
scroll to position [256, 0]
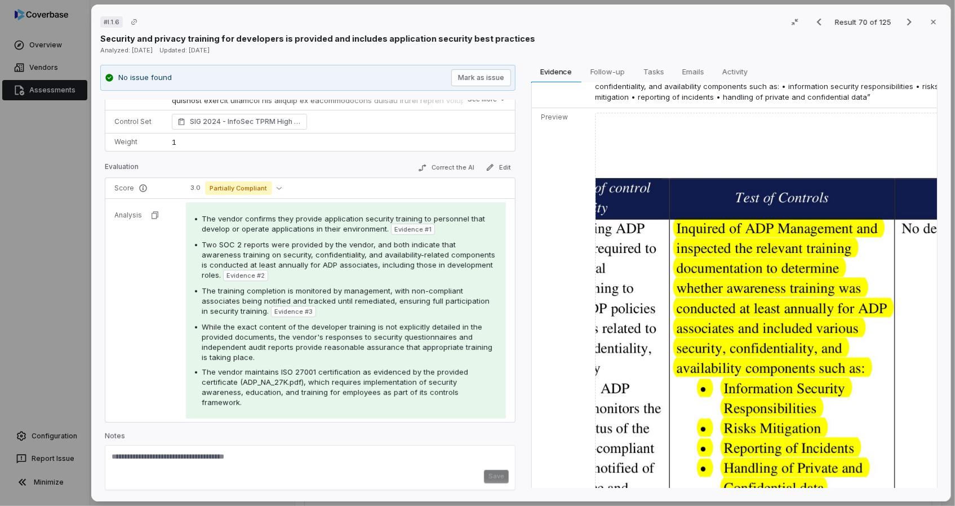
click at [724, 298] on img at bounding box center [783, 357] width 377 height 489
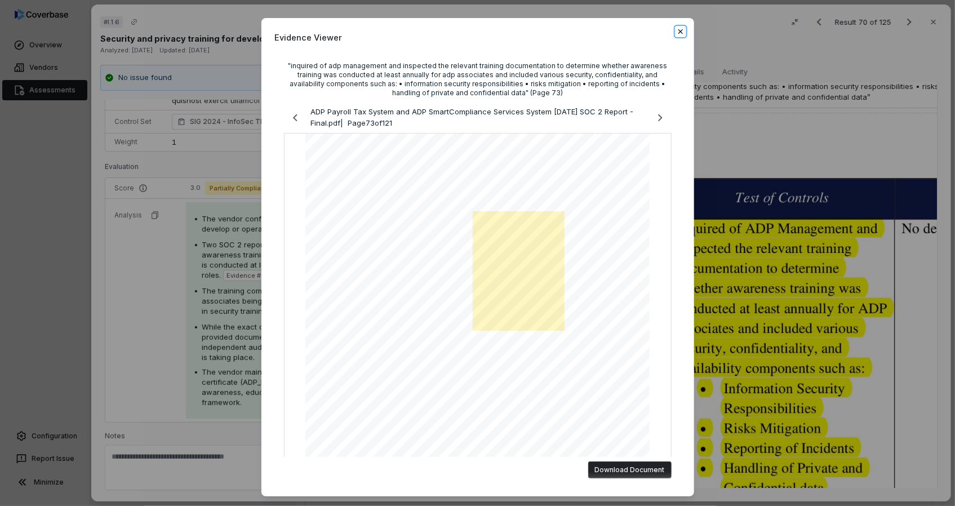
click at [680, 31] on icon "button" at bounding box center [680, 31] width 9 height 9
